Goal: Task Accomplishment & Management: Use online tool/utility

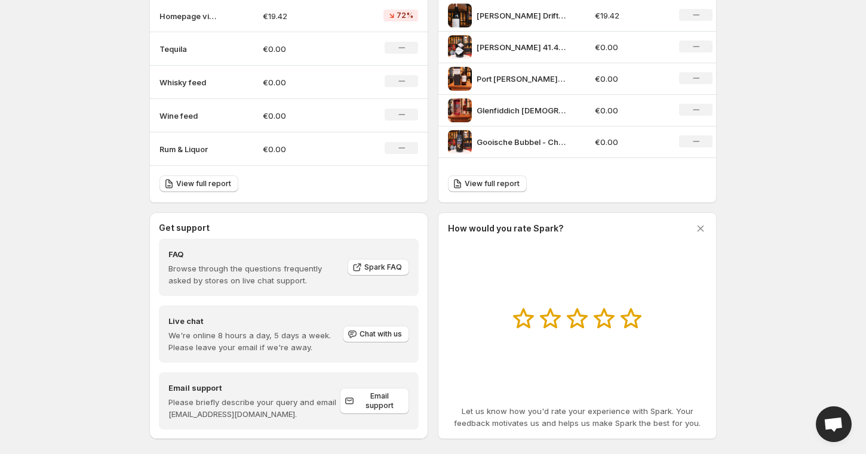
scroll to position [468, 0]
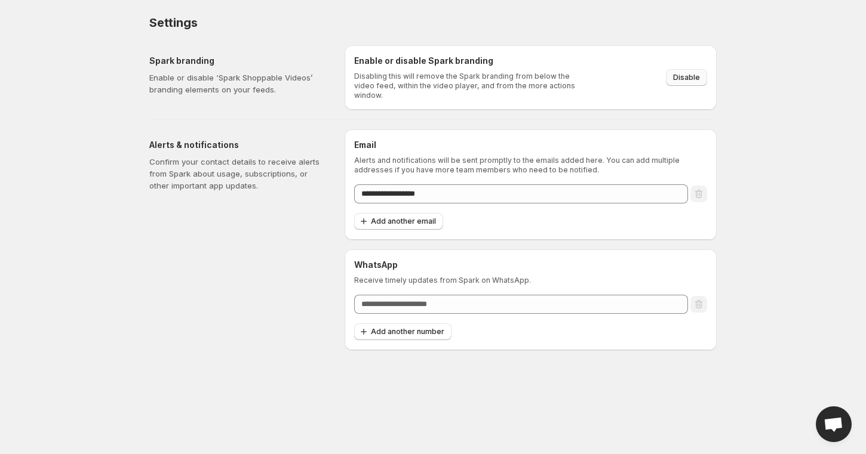
click at [700, 78] on button "Disable" at bounding box center [686, 77] width 41 height 17
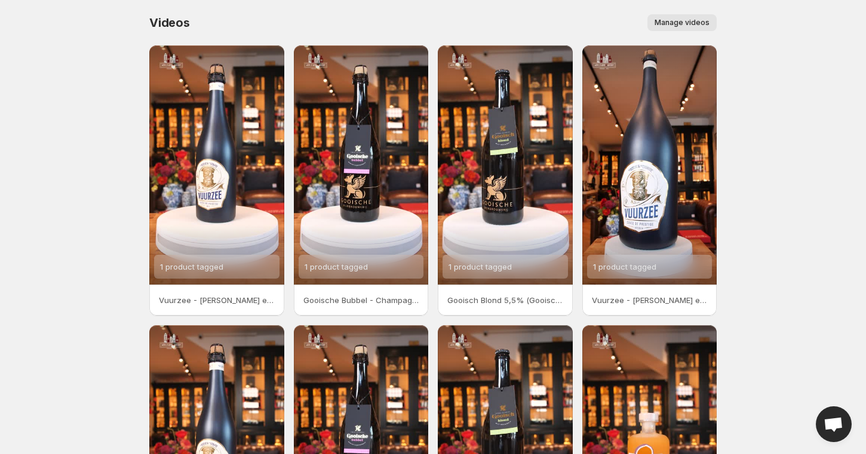
click at [829, 167] on body "Home Feeds Videos Subscription Settings Videos. This page is ready Videos Manag…" at bounding box center [433, 227] width 866 height 454
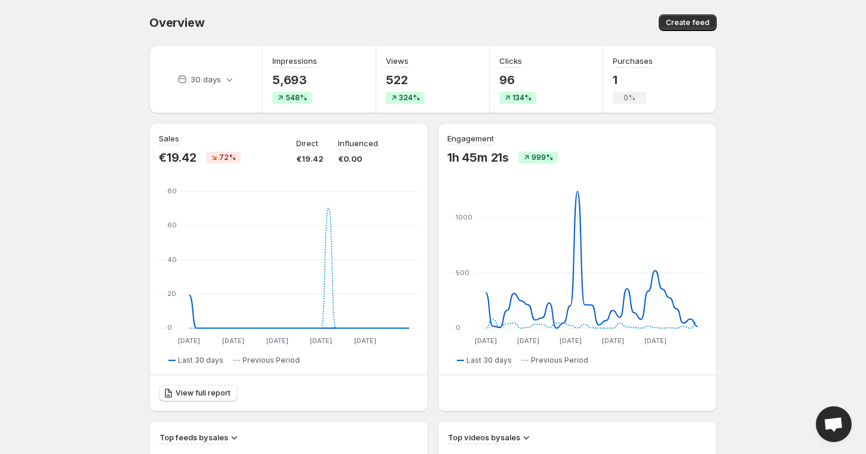
click at [569, 6] on div "Overview. This page is ready Overview Create feed" at bounding box center [432, 22] width 567 height 45
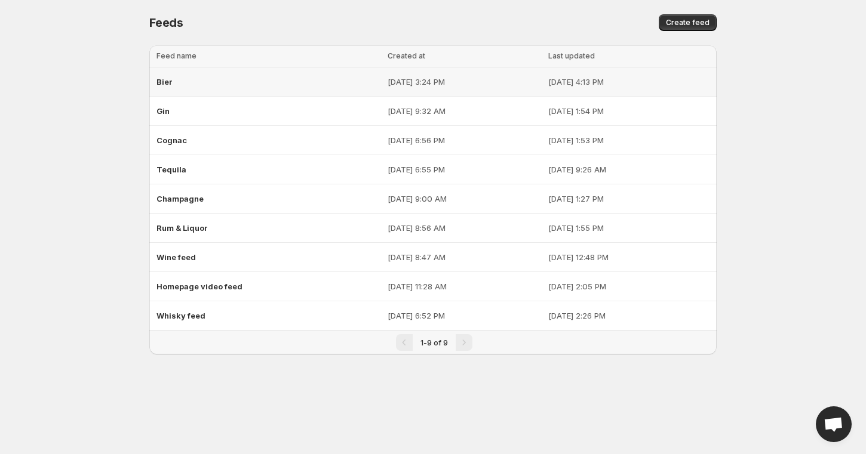
click at [606, 90] on td "[DATE] 4:13 PM" at bounding box center [630, 81] width 172 height 29
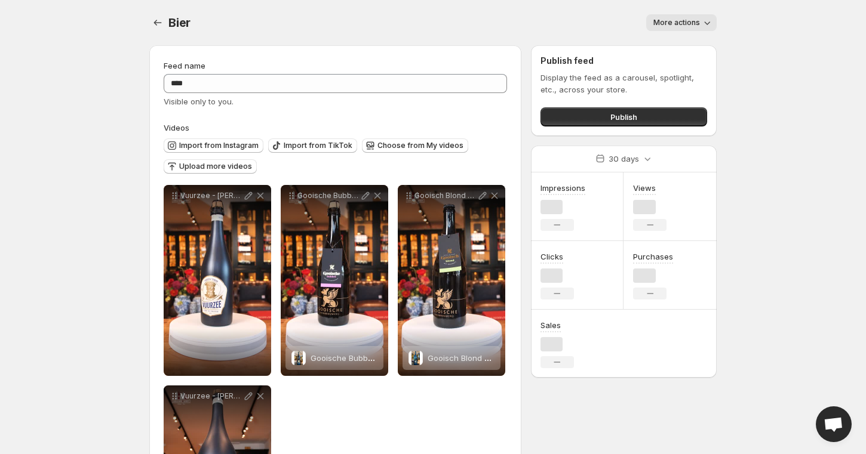
click at [694, 20] on span "More actions" at bounding box center [676, 23] width 47 height 10
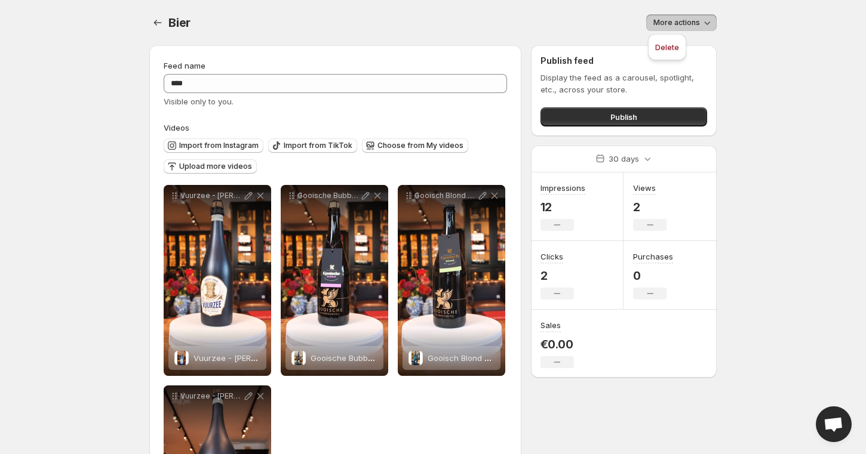
click at [525, 6] on div "Bier. This page is ready Bier More actions More actions More actions" at bounding box center [432, 22] width 567 height 45
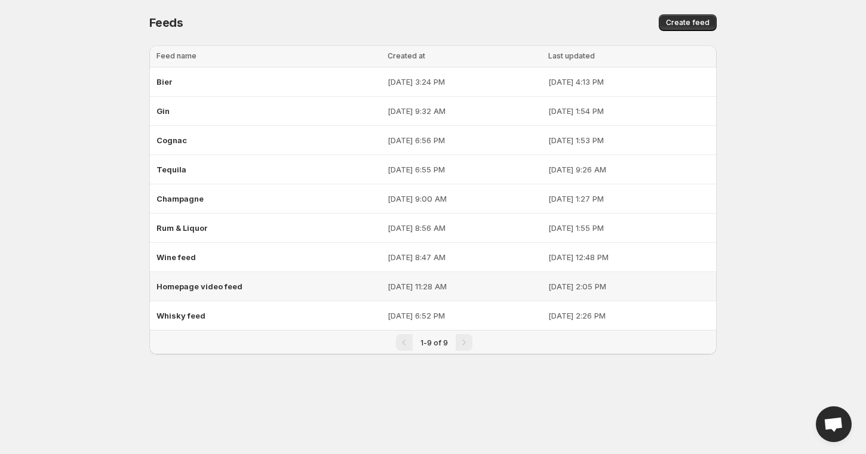
click at [554, 284] on p "[DATE] 2:05 PM" at bounding box center [628, 287] width 161 height 12
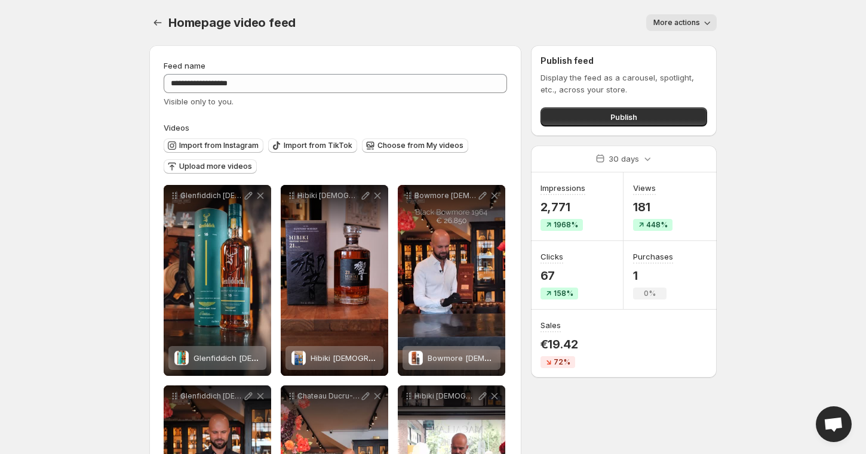
click at [676, 22] on span "More actions" at bounding box center [676, 23] width 47 height 10
click at [570, 9] on div "Homepage video feed. This page is ready Homepage video feed More actions More a…" at bounding box center [432, 22] width 567 height 45
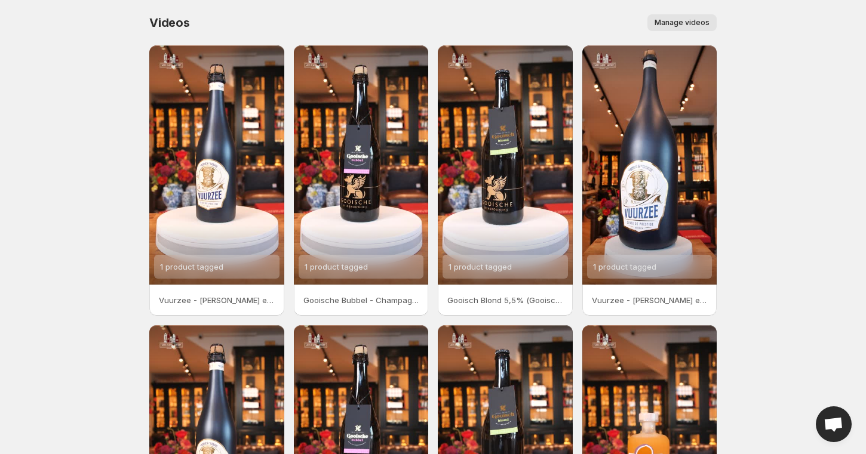
click at [672, 23] on span "Manage videos" at bounding box center [681, 23] width 55 height 10
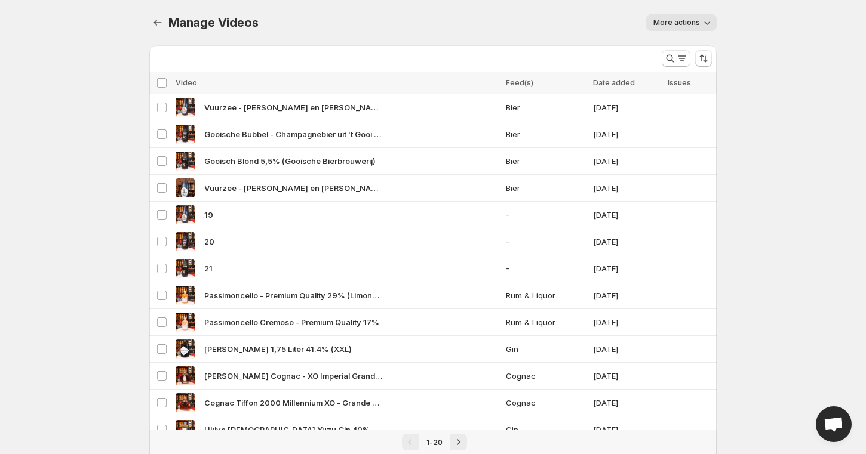
click at [695, 19] on span "More actions" at bounding box center [676, 23] width 47 height 10
click at [747, 45] on span "Regenerate missing previews" at bounding box center [710, 47] width 110 height 10
